Goal: Task Accomplishment & Management: Manage account settings

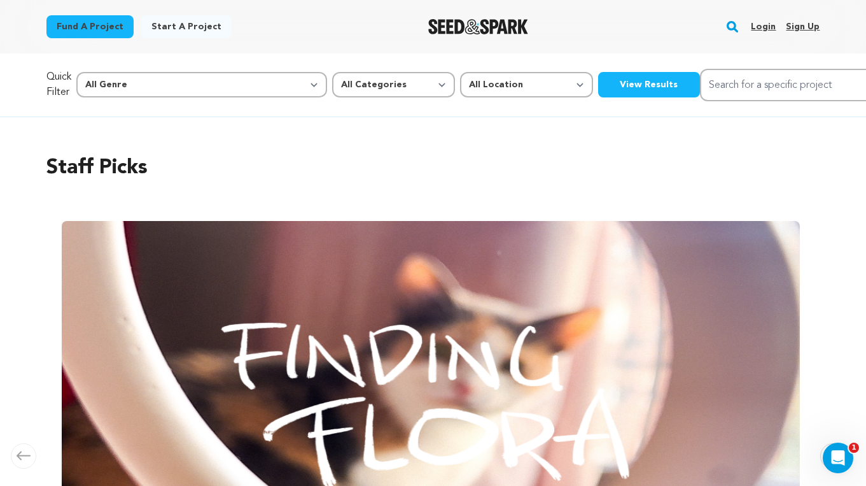
click at [764, 25] on link "Login" at bounding box center [763, 27] width 25 height 20
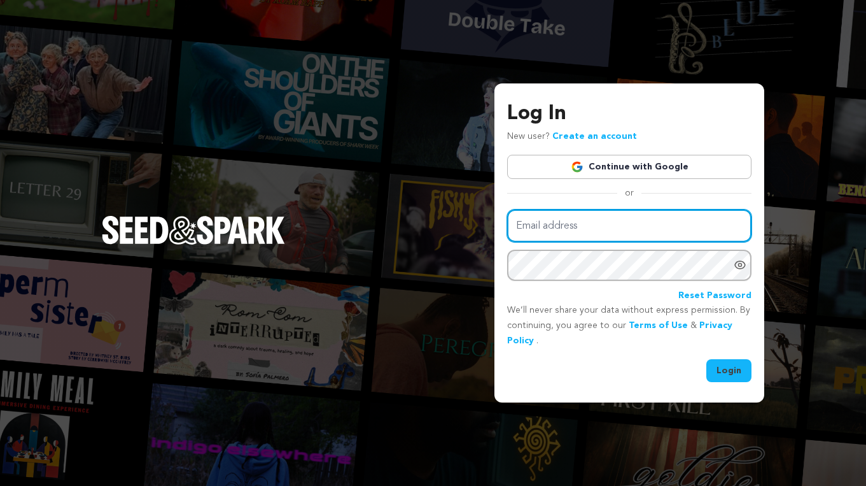
type input "EkaterinaKaminsky@gmail.com"
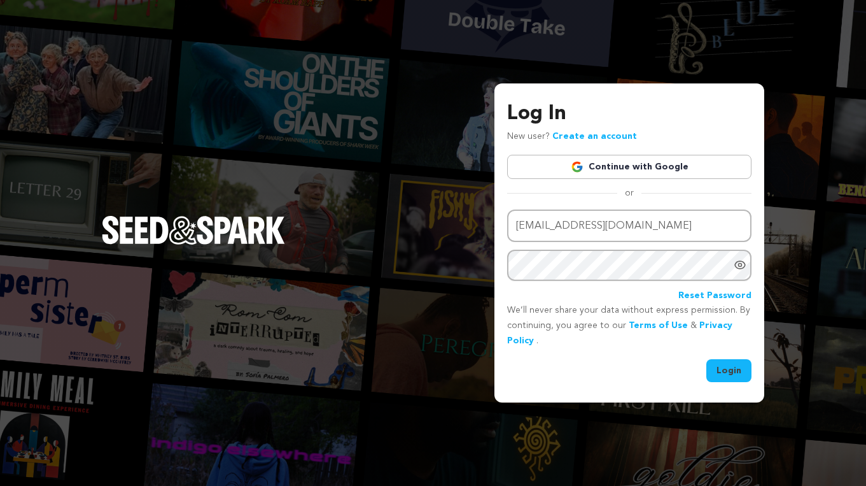
click at [728, 364] on button "Login" at bounding box center [728, 370] width 45 height 23
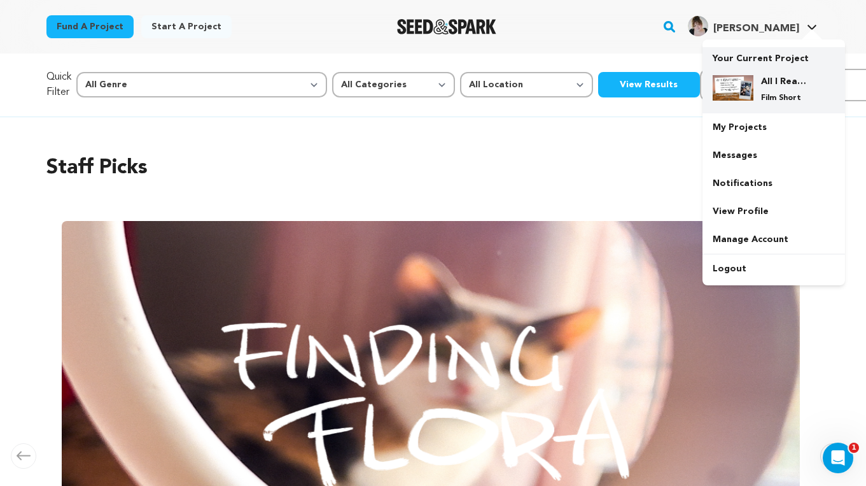
click at [759, 90] on div "All I Really Want Film Short" at bounding box center [783, 89] width 61 height 28
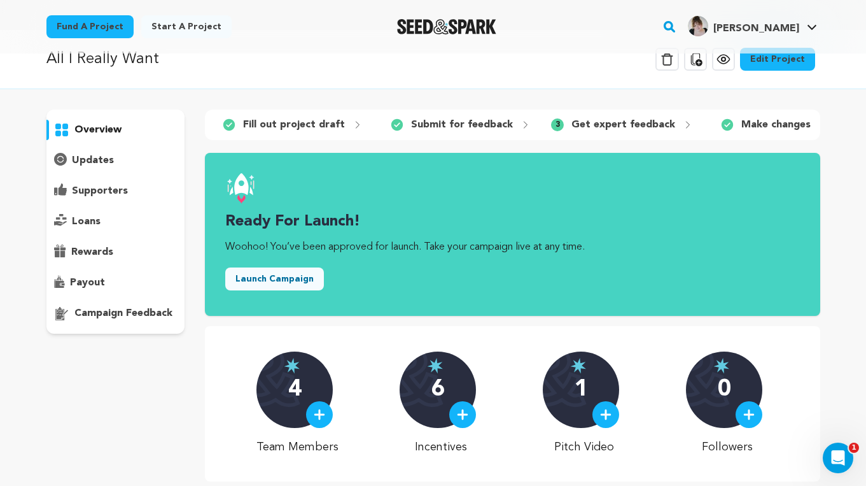
scroll to position [17, 0]
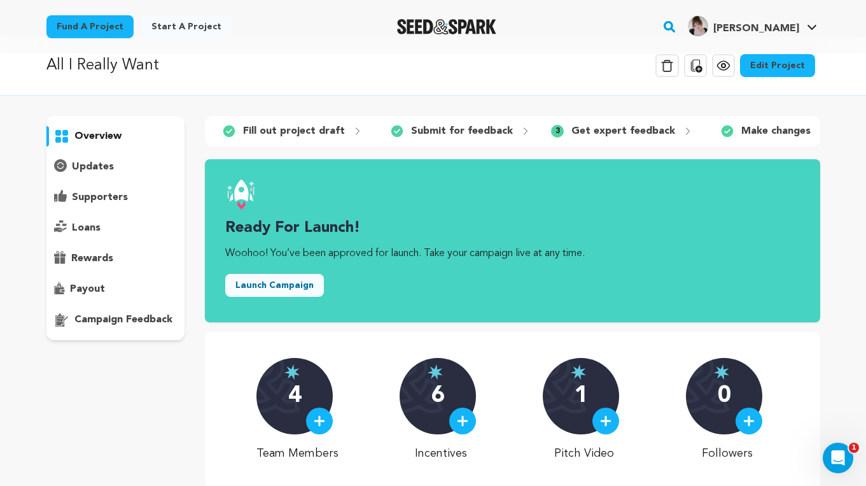
click at [634, 131] on p "Get expert feedback" at bounding box center [623, 130] width 104 height 15
click at [774, 68] on link "Edit Project" at bounding box center [777, 65] width 75 height 23
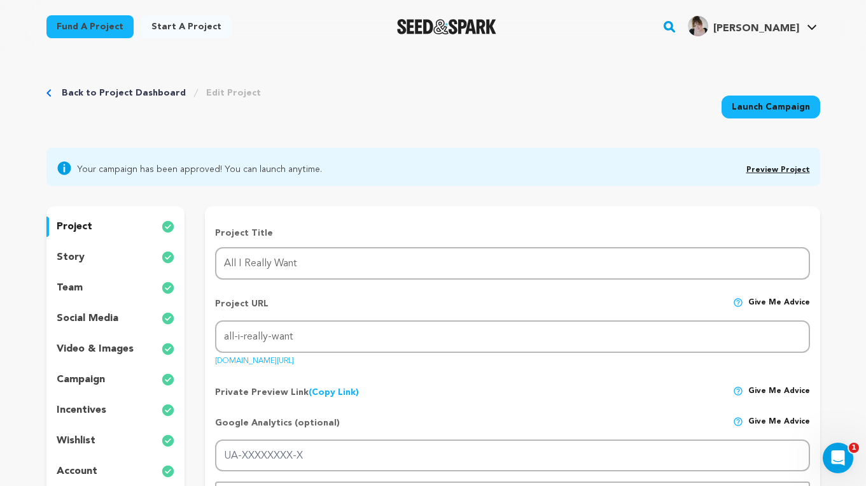
click at [82, 93] on link "Back to Project Dashboard" at bounding box center [124, 93] width 124 height 13
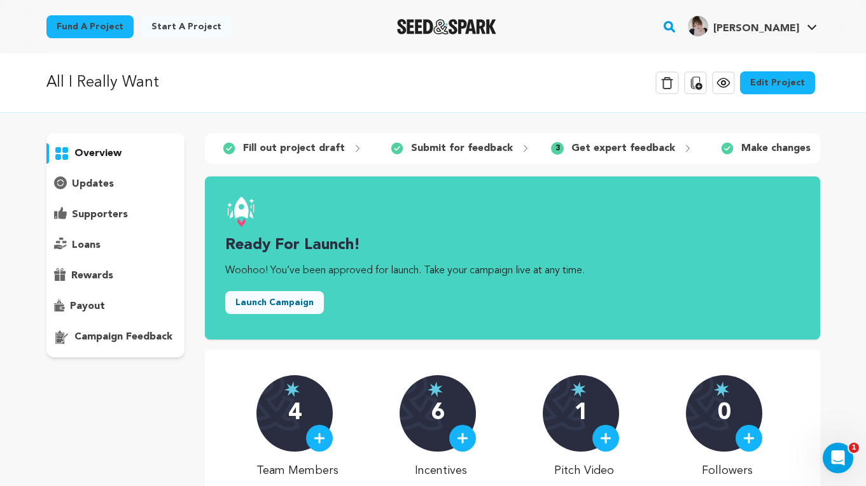
scroll to position [201, 0]
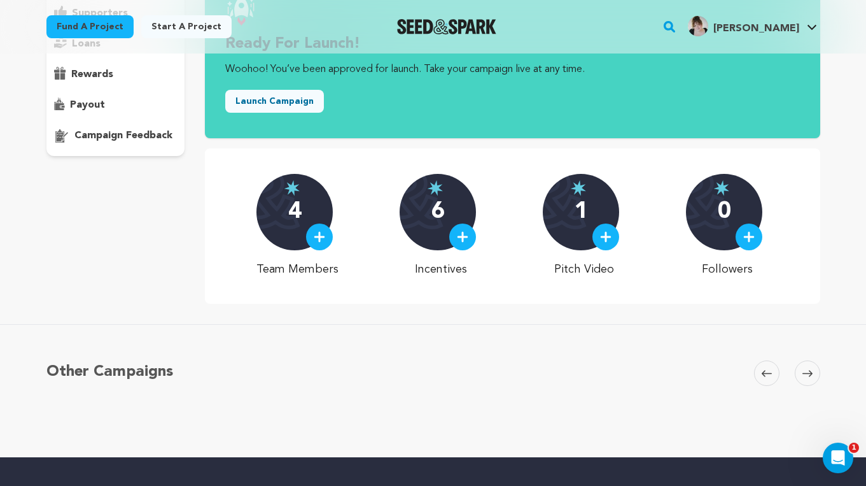
click at [354, 335] on div "Other Campaigns Carousel Skip to previous slide page Carousel Skip to next slid…" at bounding box center [433, 390] width 866 height 133
click at [124, 134] on p "campaign feedback" at bounding box center [123, 135] width 98 height 15
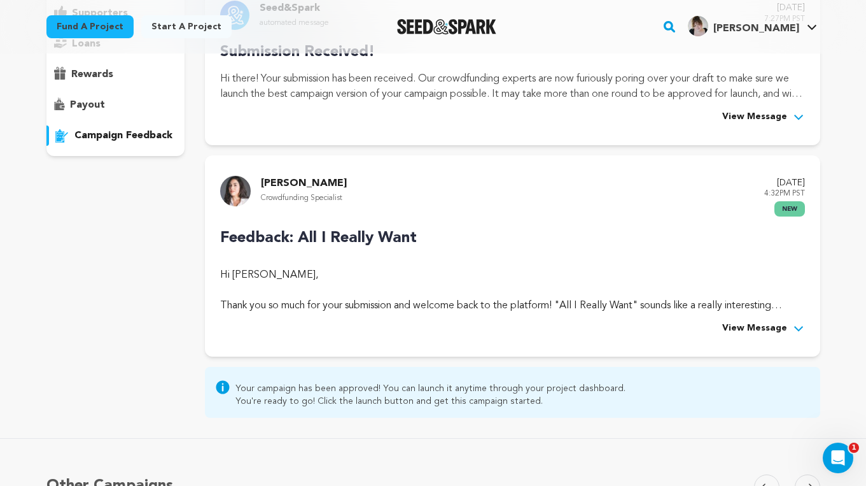
click at [792, 328] on icon at bounding box center [798, 328] width 13 height 13
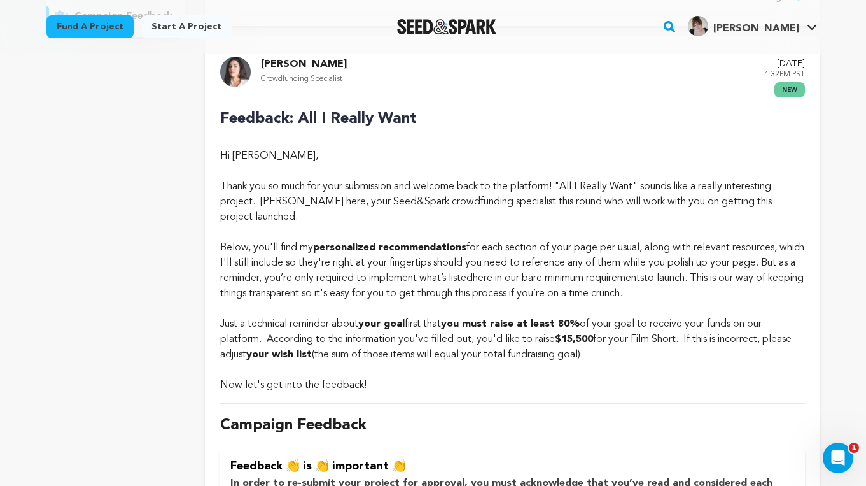
scroll to position [330, 0]
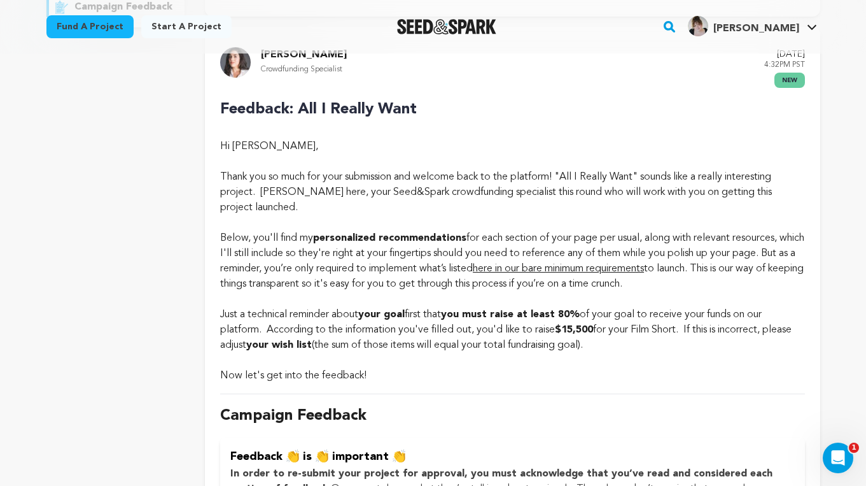
click at [510, 381] on div "Now let's get into the feedback!" at bounding box center [512, 375] width 584 height 15
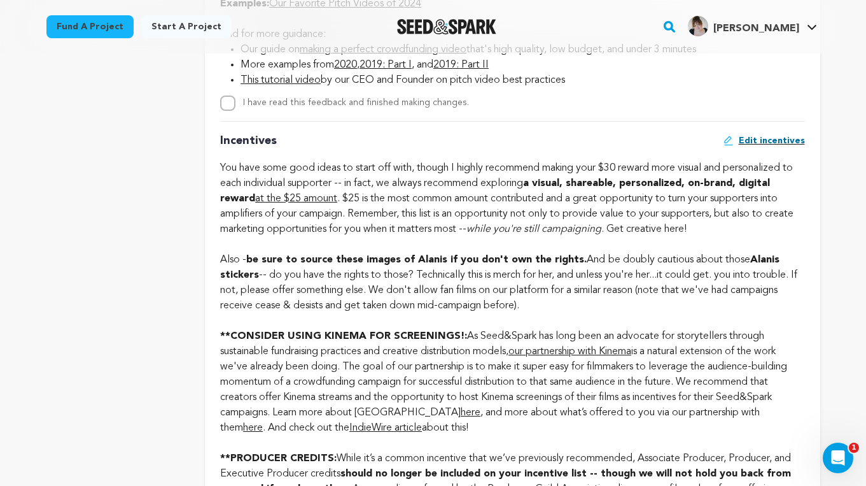
scroll to position [1084, 0]
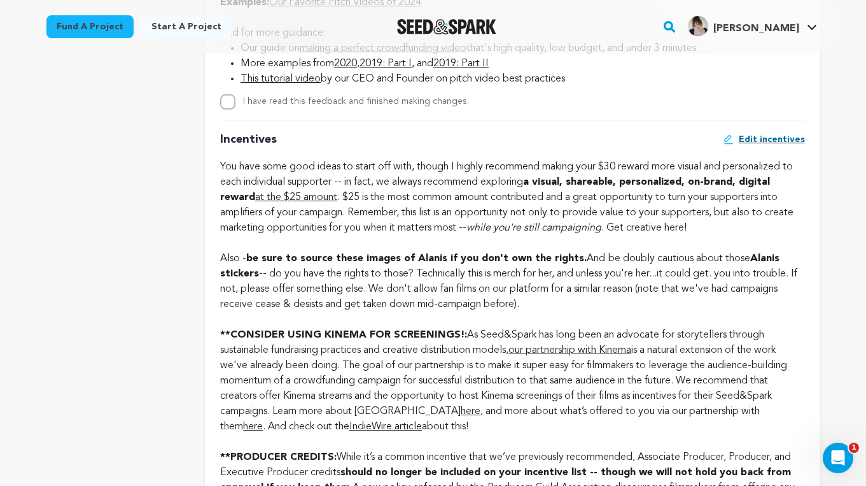
drag, startPoint x: 529, startPoint y: 302, endPoint x: 214, endPoint y: 260, distance: 317.8
copy div "Also - be sure to source these images of Alanis if you don't own the rights. An…"
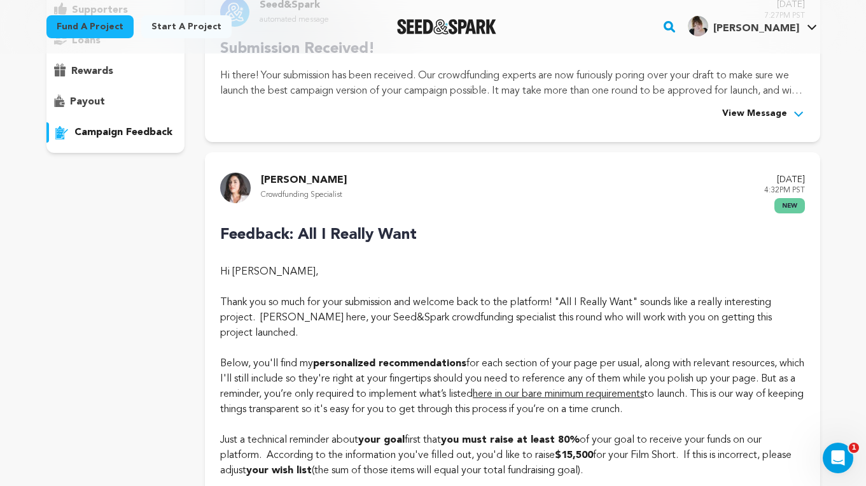
scroll to position [0, 0]
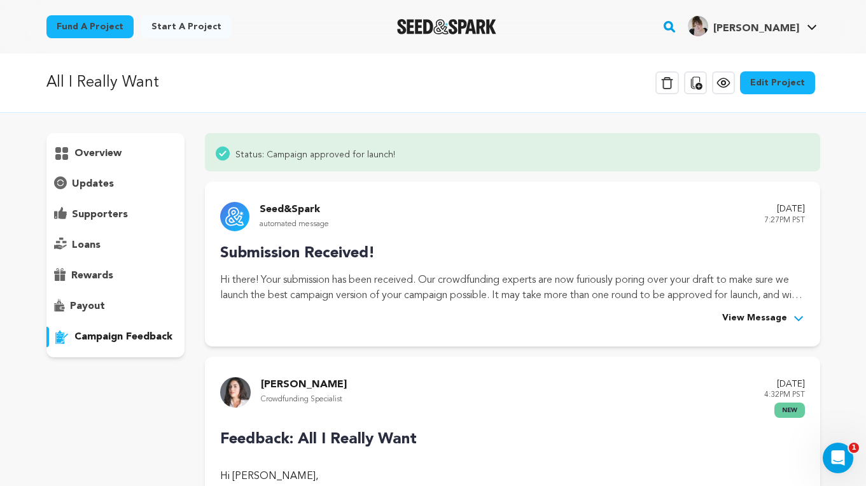
click at [98, 151] on p "overview" at bounding box center [97, 153] width 47 height 15
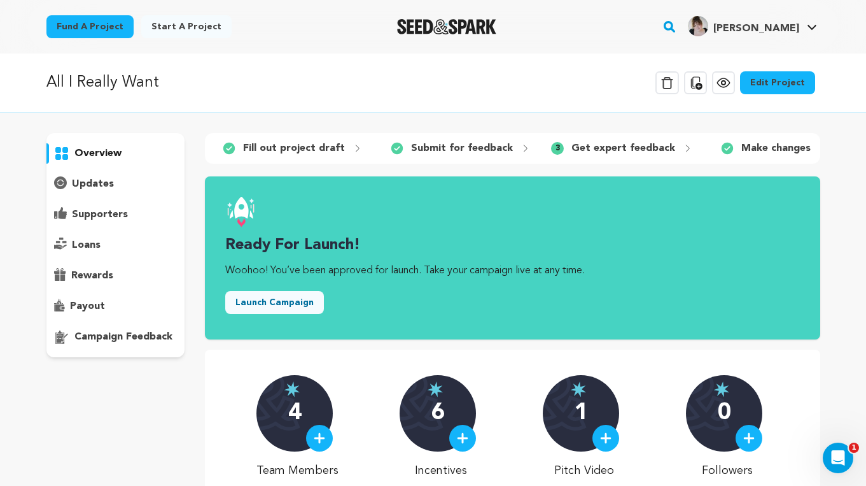
click at [769, 84] on link "Edit Project" at bounding box center [777, 82] width 75 height 23
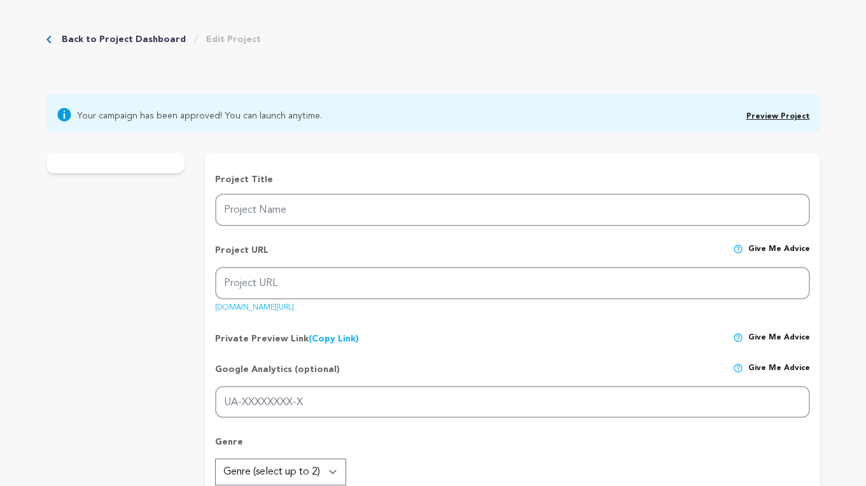
type input "All I Really Want"
type input "all-i-really-want"
type input "They’re a married couple on a road trip. Also: two very confused people about t…"
type textarea "From the outside, they’re a happily married straight couple on a road trip. In …"
type textarea "ALL I REALLY WANT explores queerness in unexpected places and the messy beauty …"
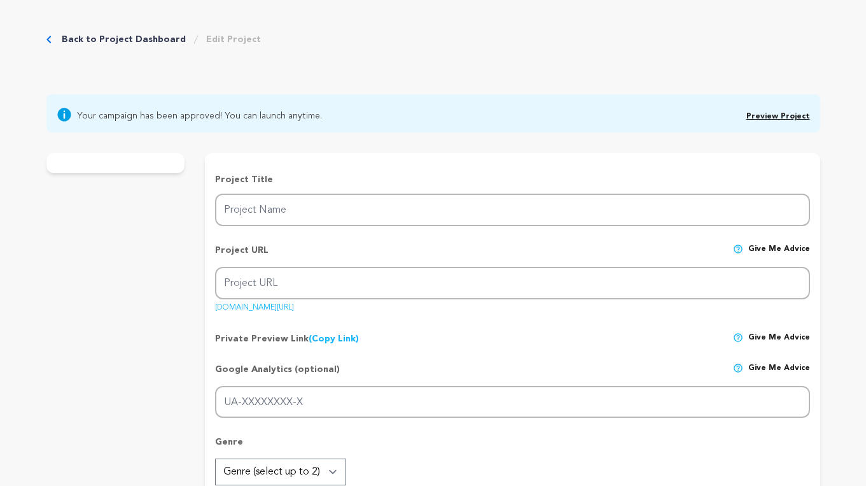
radio input "true"
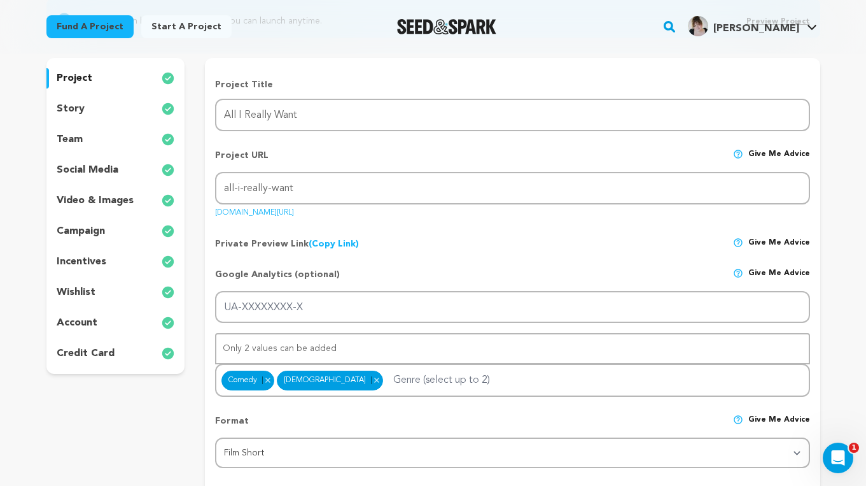
click at [104, 260] on p "incentives" at bounding box center [82, 261] width 50 height 15
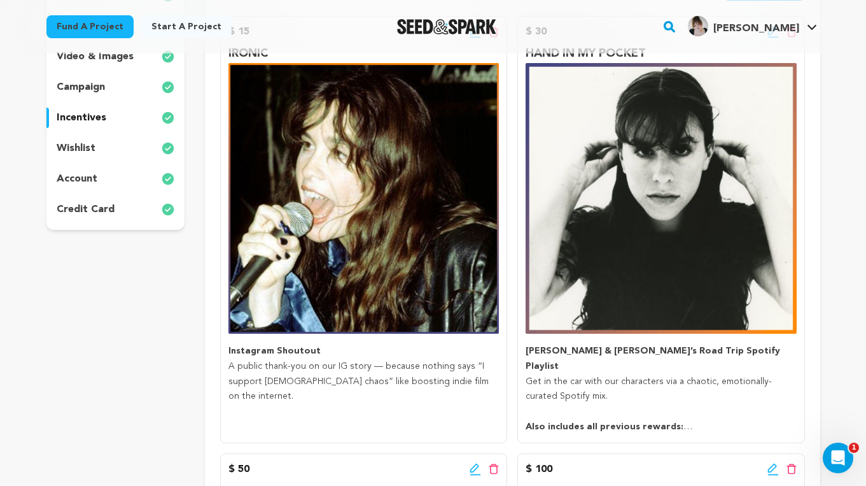
scroll to position [279, 0]
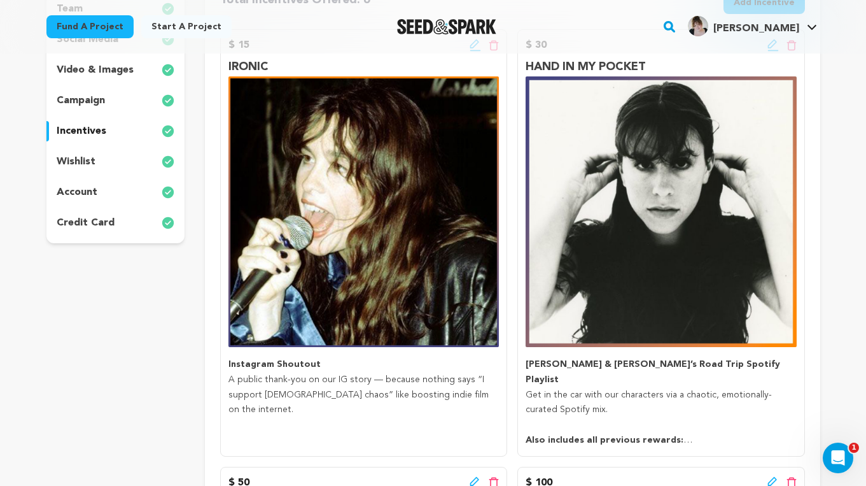
click at [682, 158] on img at bounding box center [661, 211] width 270 height 270
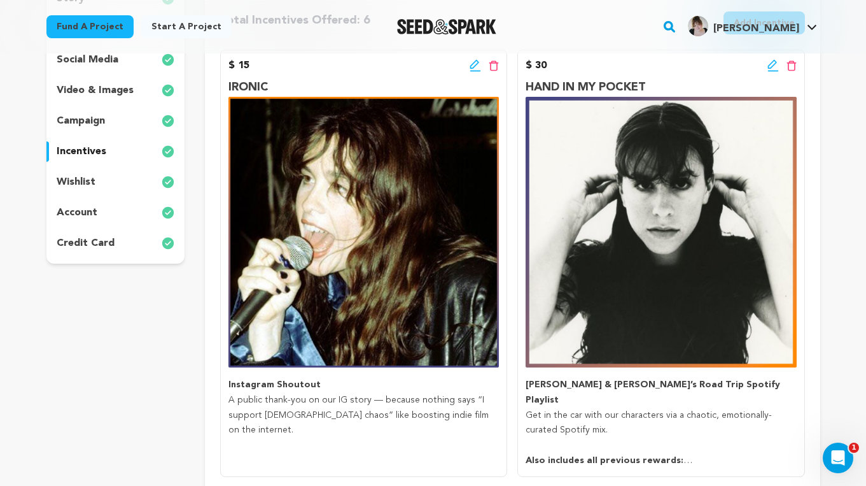
scroll to position [206, 0]
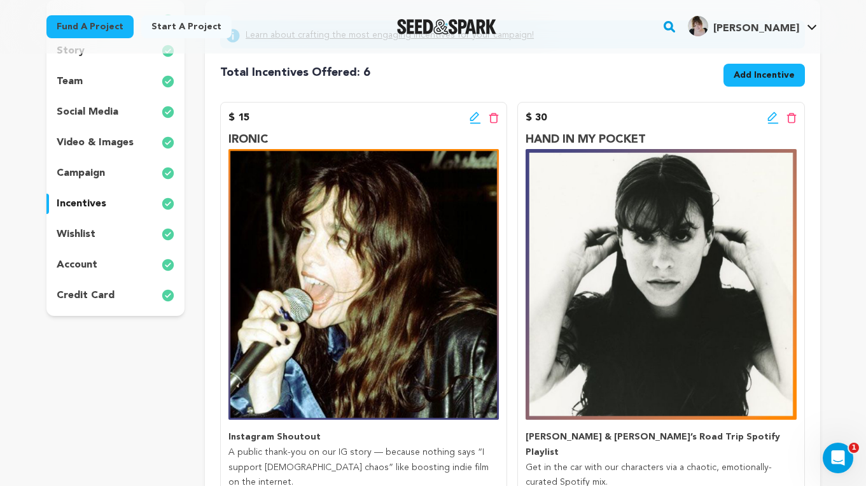
click at [773, 116] on icon at bounding box center [772, 117] width 11 height 13
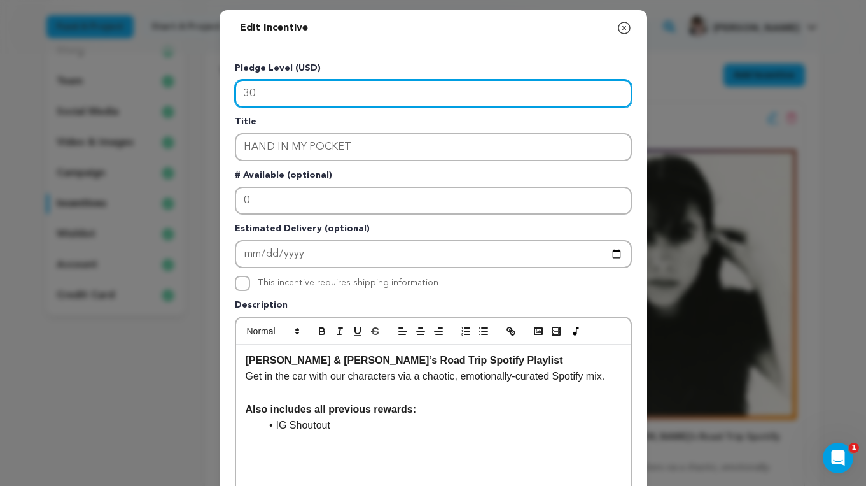
drag, startPoint x: 262, startPoint y: 90, endPoint x: 216, endPoint y: 89, distance: 45.2
click at [216, 89] on div "Edit Incentive Close modal Pledge Level (USD) 30 Title HAND IN MY POCKET # Avai…" at bounding box center [433, 406] width 866 height 813
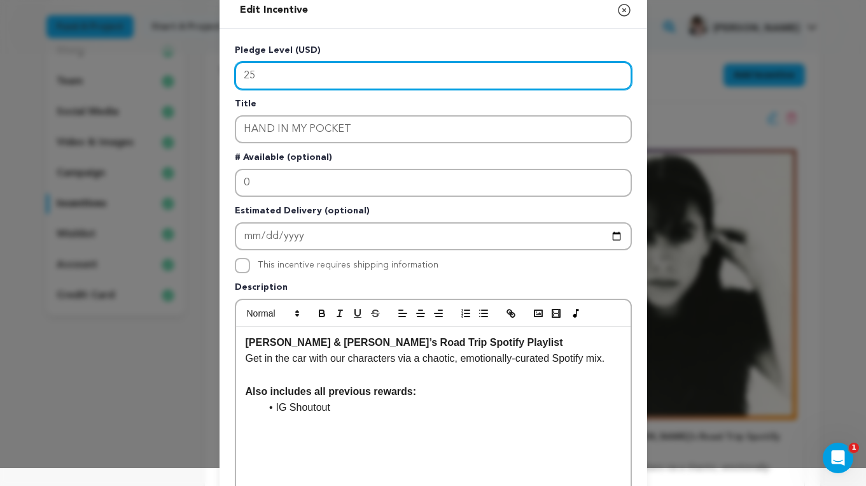
scroll to position [0, 0]
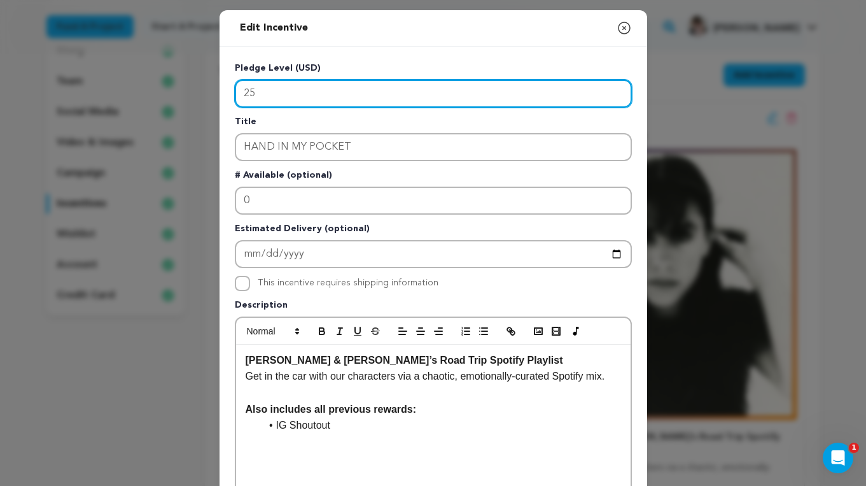
type input "30"
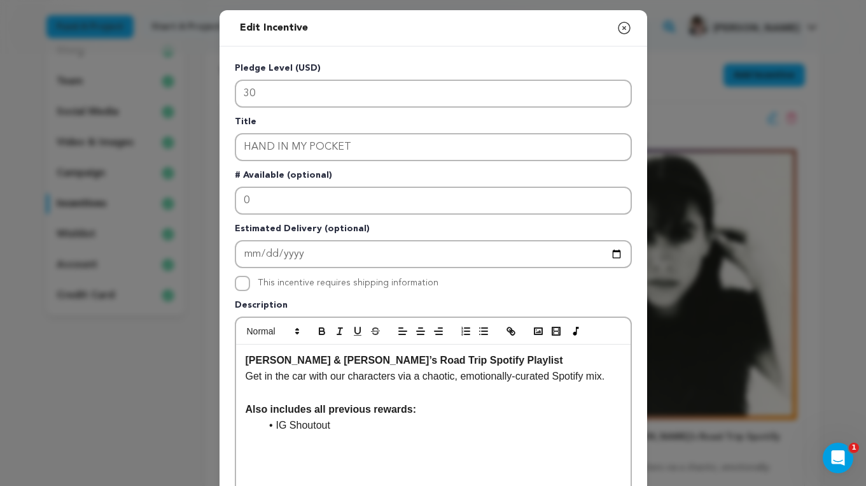
click at [619, 28] on icon "button" at bounding box center [624, 27] width 11 height 11
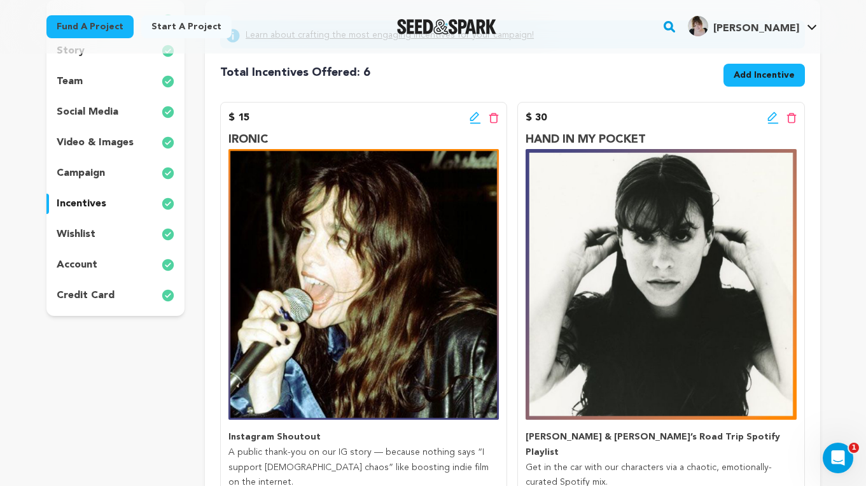
click at [617, 83] on div "Total Incentives Offered: Incentives: 6 Add Incentive" at bounding box center [512, 72] width 584 height 38
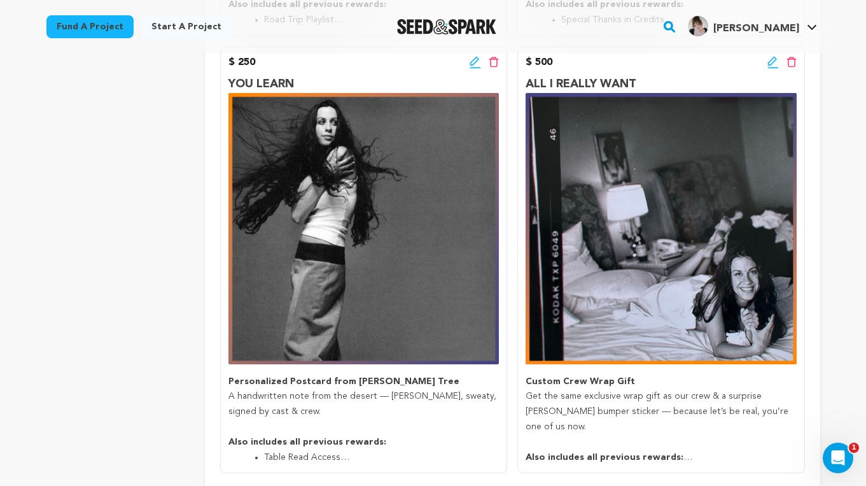
scroll to position [1133, 0]
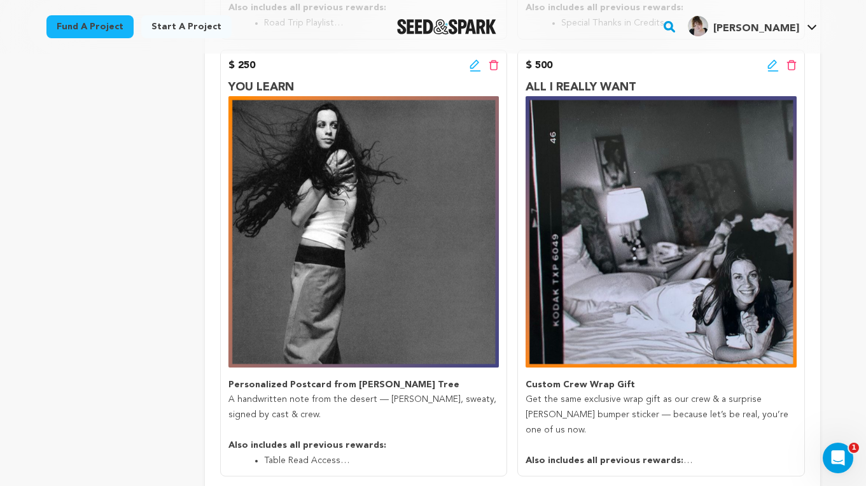
click at [773, 67] on icon at bounding box center [772, 65] width 11 height 13
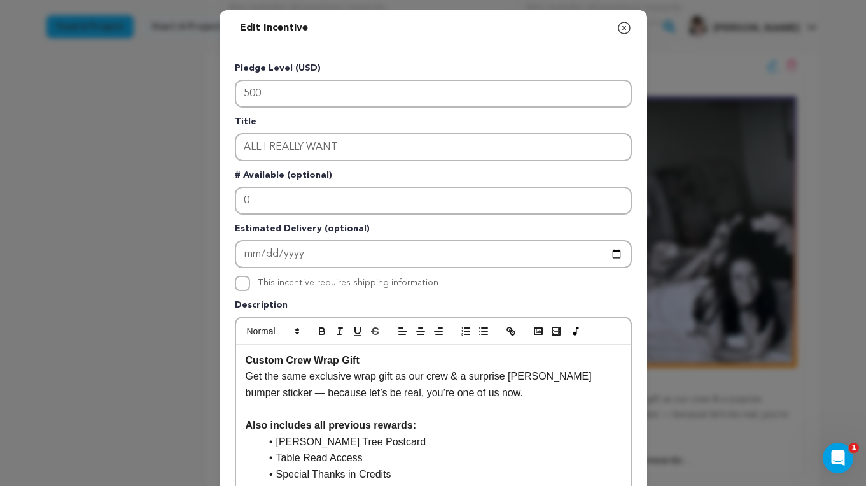
drag, startPoint x: 316, startPoint y: 393, endPoint x: 457, endPoint y: 375, distance: 142.3
click at [457, 376] on span "Get the same exclusive wrap gift as our crew & a surprise [PERSON_NAME] bumper …" at bounding box center [420, 383] width 349 height 27
click at [386, 391] on span "Get the same exclusive wrap gift as our crew & a surprise [PERSON_NAME] bumper …" at bounding box center [420, 383] width 349 height 27
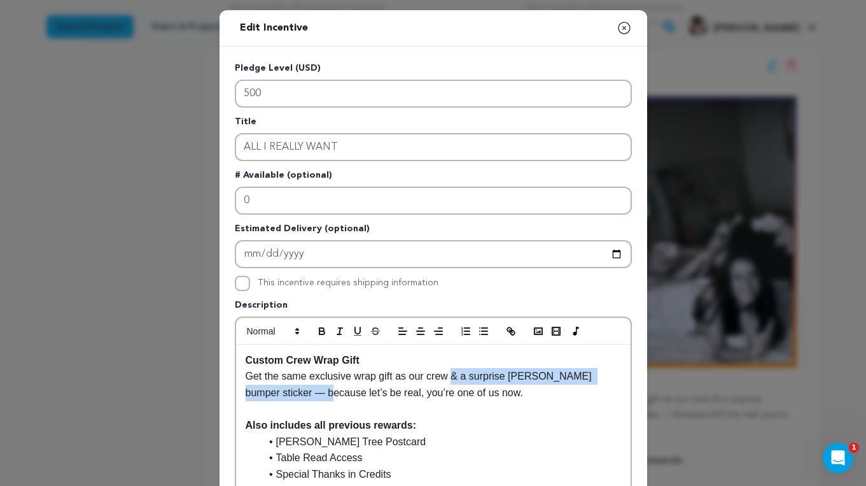
drag, startPoint x: 314, startPoint y: 393, endPoint x: 454, endPoint y: 377, distance: 141.0
click at [454, 377] on span "Get the same exclusive wrap gift as our crew & a surprise [PERSON_NAME] bumper …" at bounding box center [420, 383] width 349 height 27
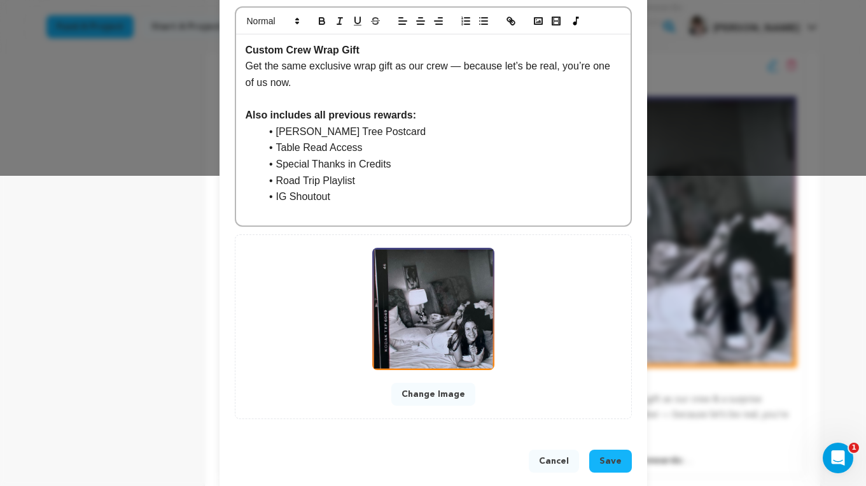
scroll to position [327, 0]
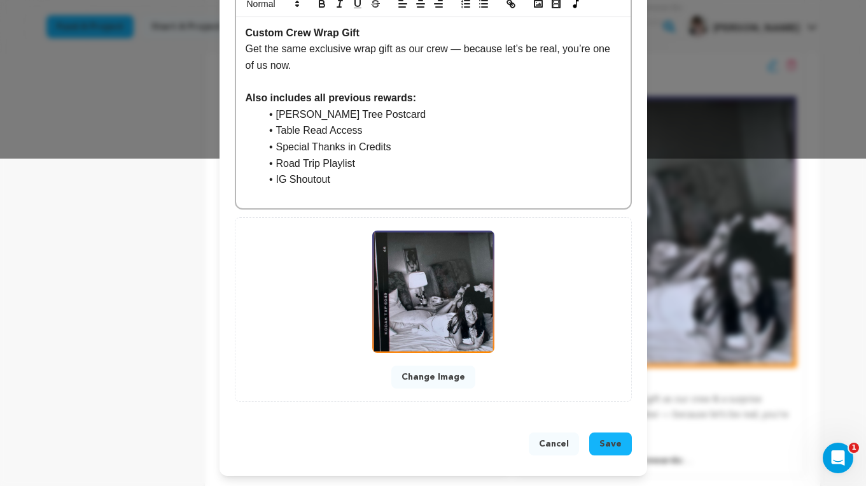
click at [616, 442] on span "Save" at bounding box center [610, 443] width 22 height 13
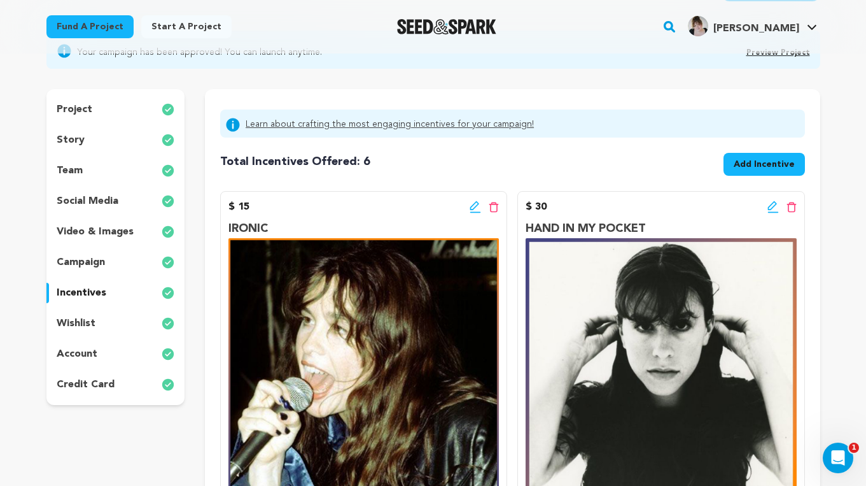
scroll to position [128, 0]
